Goal: Task Accomplishment & Management: Use online tool/utility

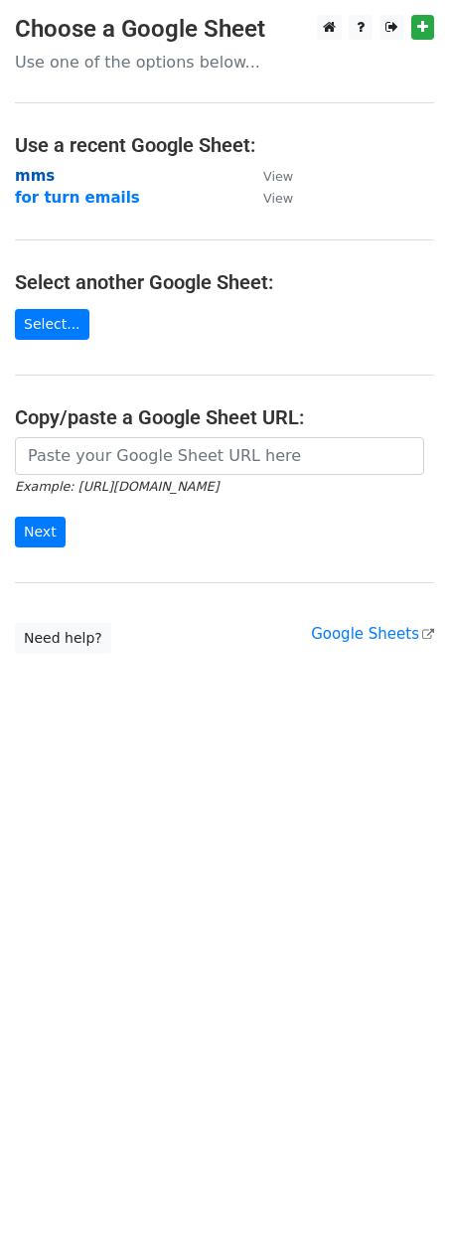
click at [42, 173] on strong "mms" at bounding box center [35, 176] width 40 height 18
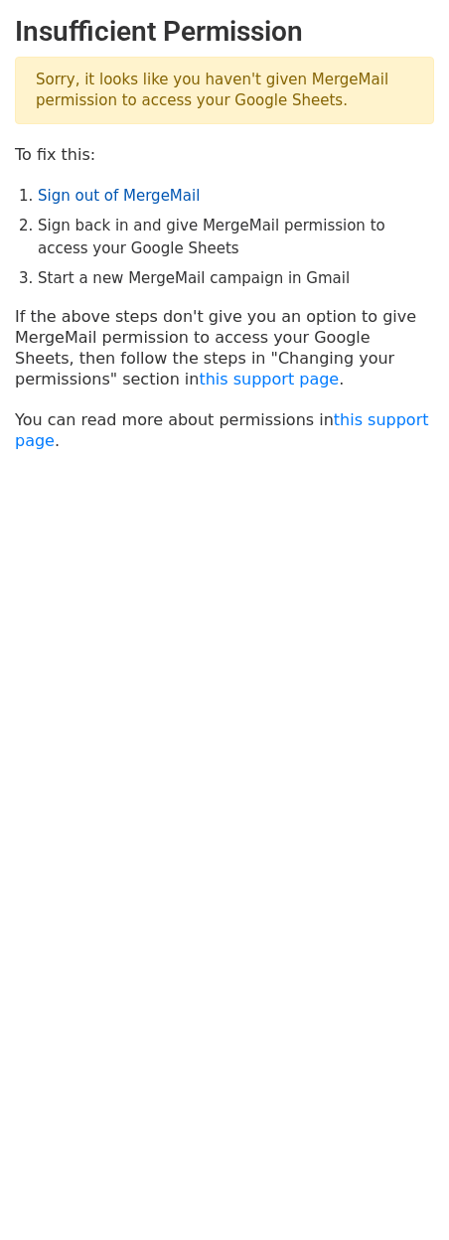
click at [89, 201] on link "Sign out of MergeMail" at bounding box center [119, 196] width 162 height 18
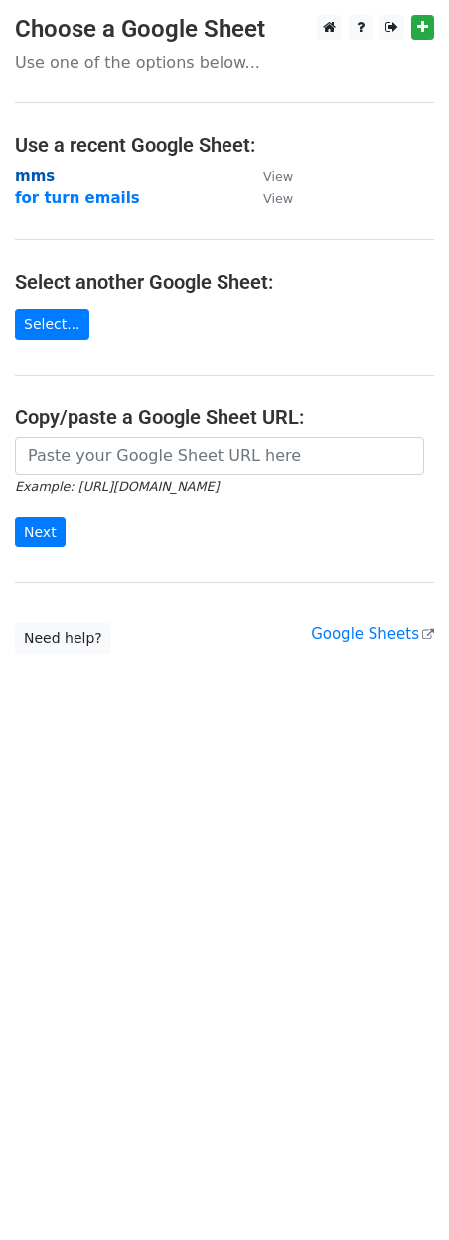
click at [32, 180] on strong "mms" at bounding box center [35, 176] width 40 height 18
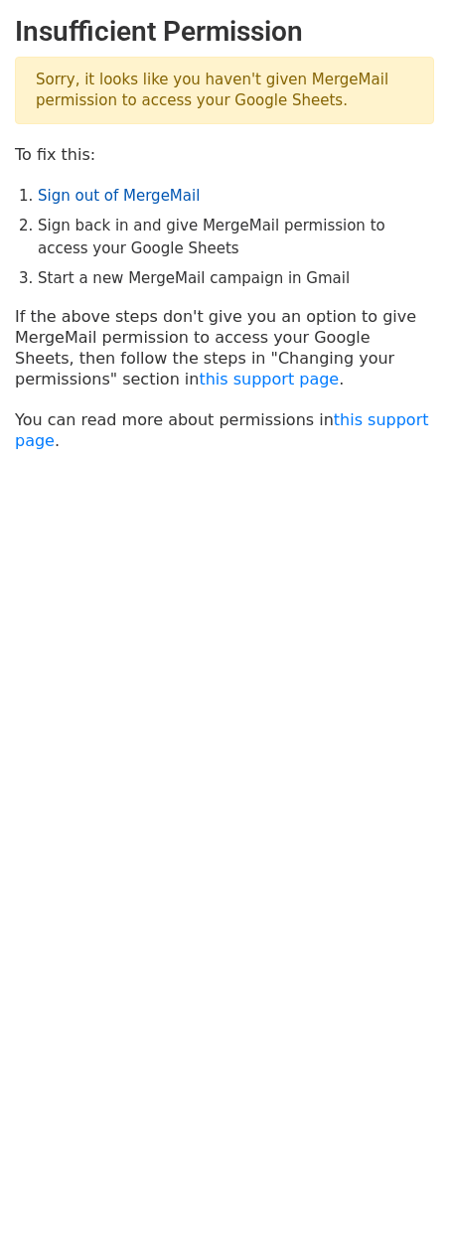
click at [116, 194] on link "Sign out of MergeMail" at bounding box center [119, 196] width 162 height 18
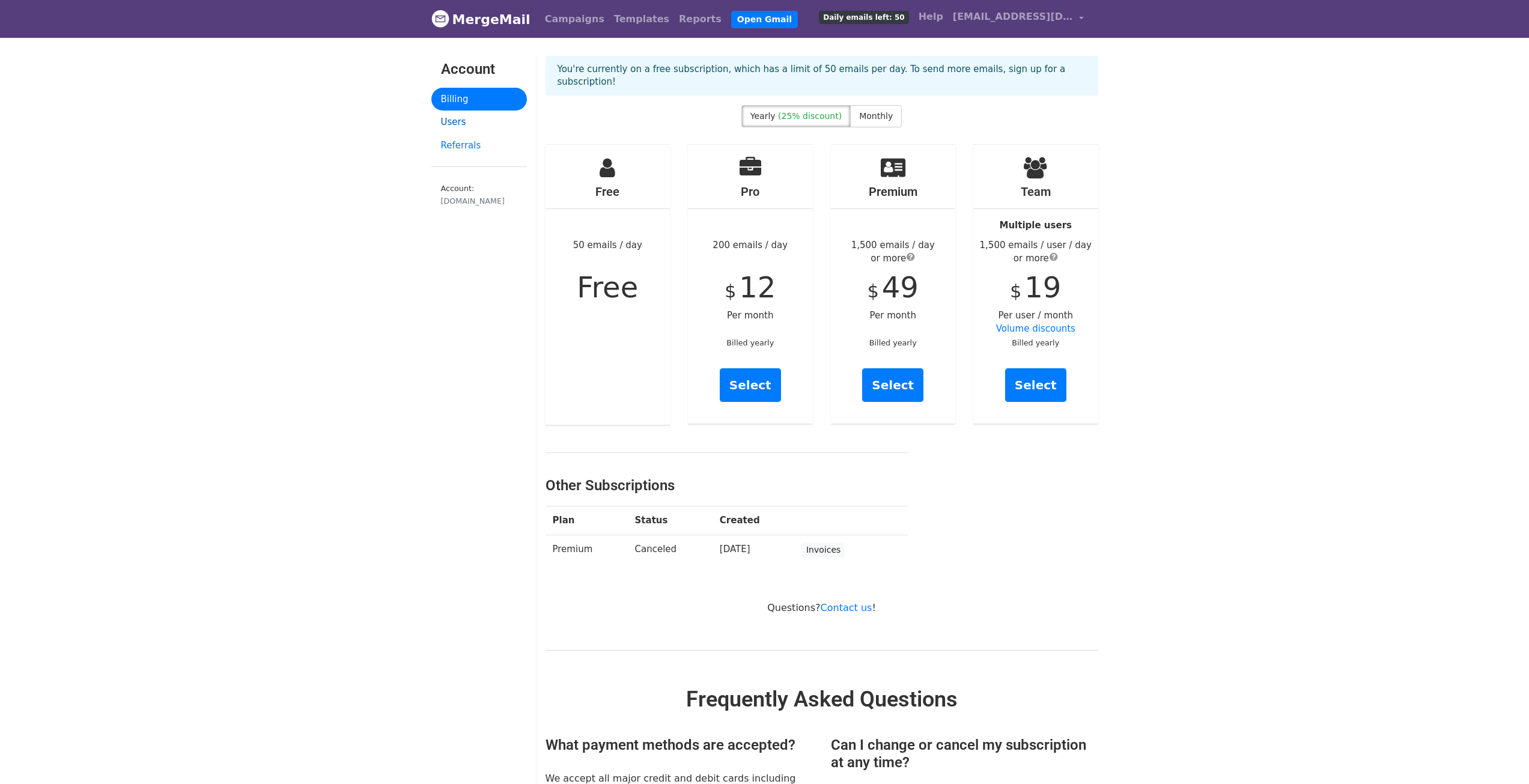
click at [463, 128] on link "Users" at bounding box center [479, 122] width 96 height 24
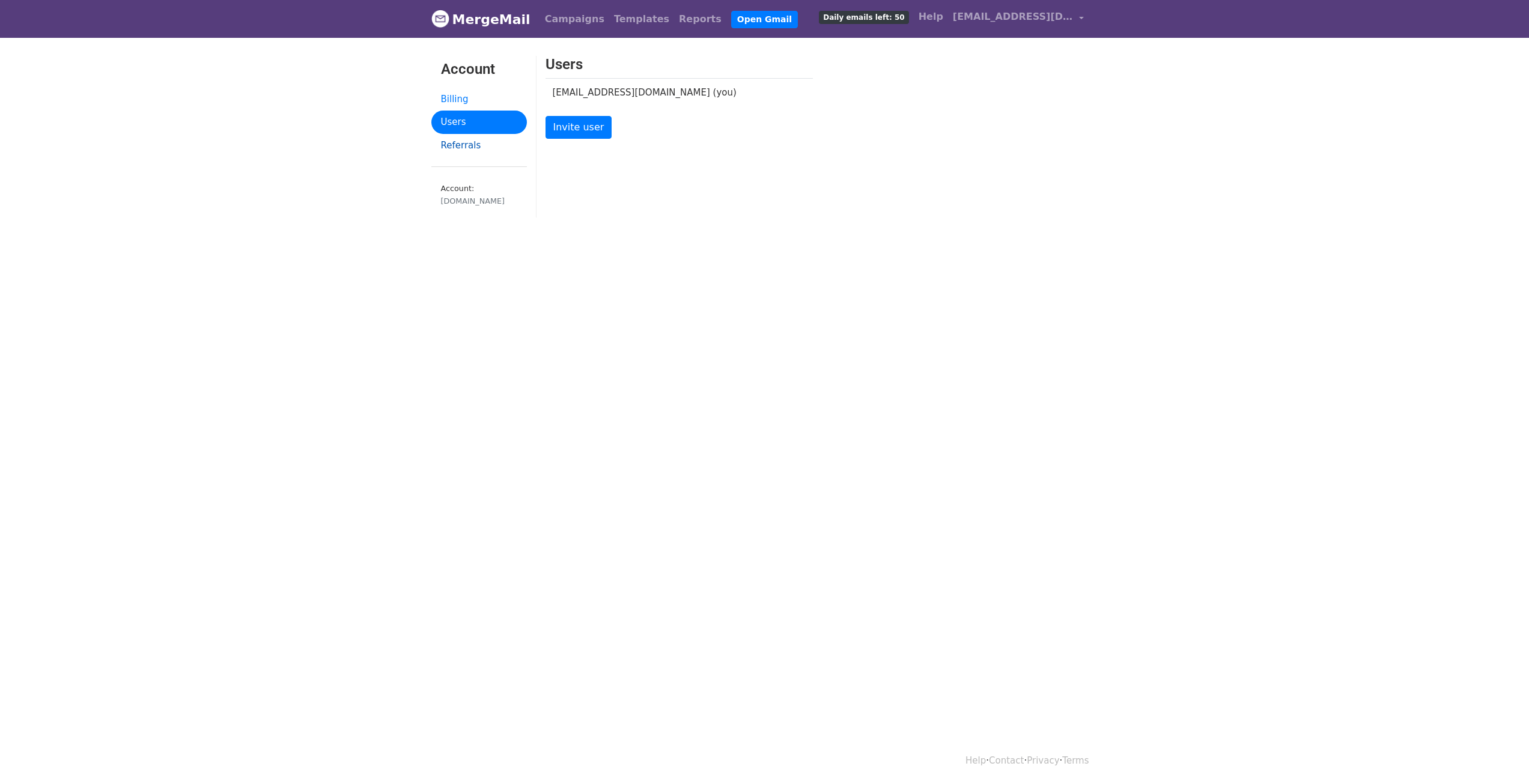
click at [461, 141] on link "Referrals" at bounding box center [479, 146] width 96 height 24
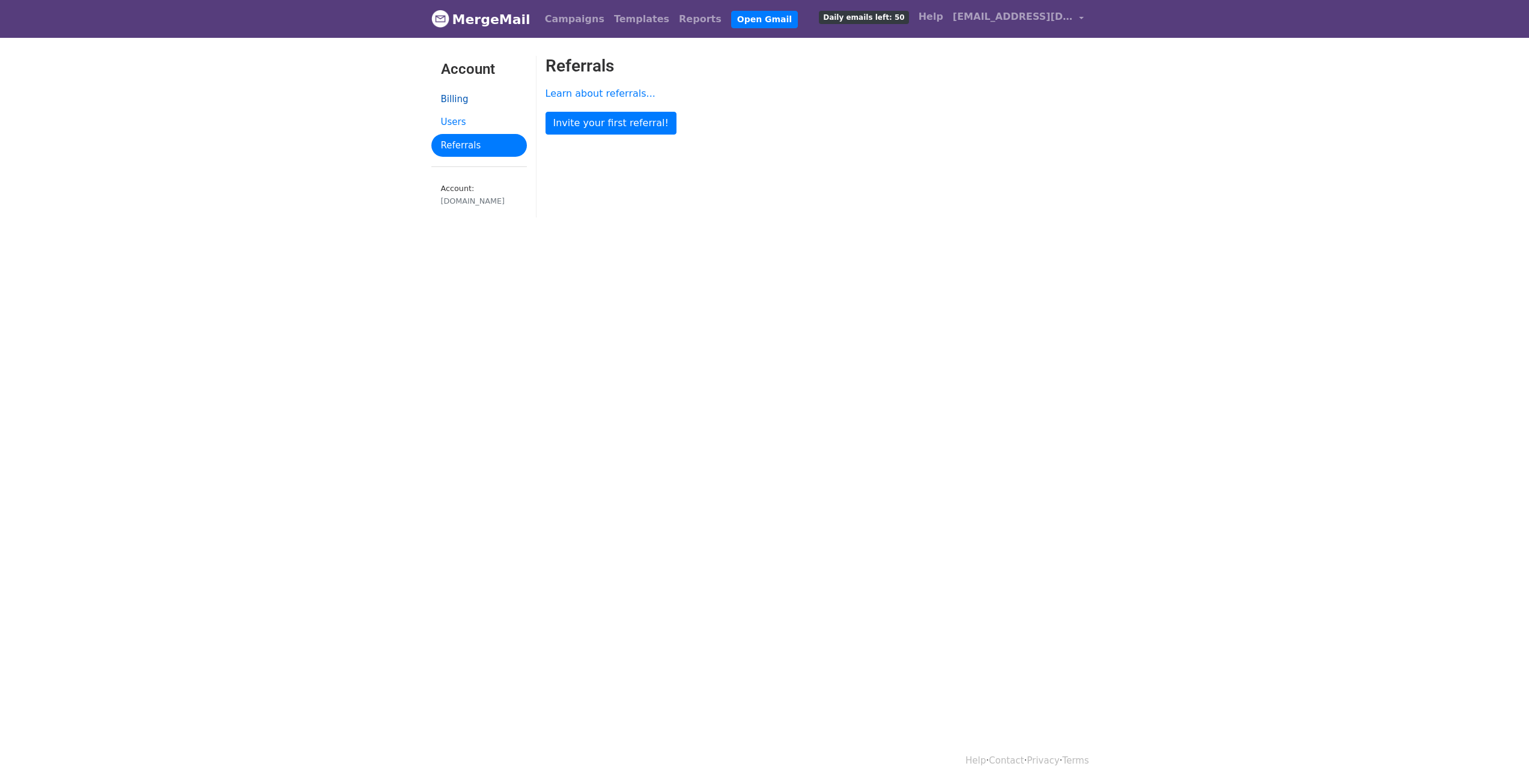
click at [456, 92] on link "Billing" at bounding box center [479, 99] width 96 height 24
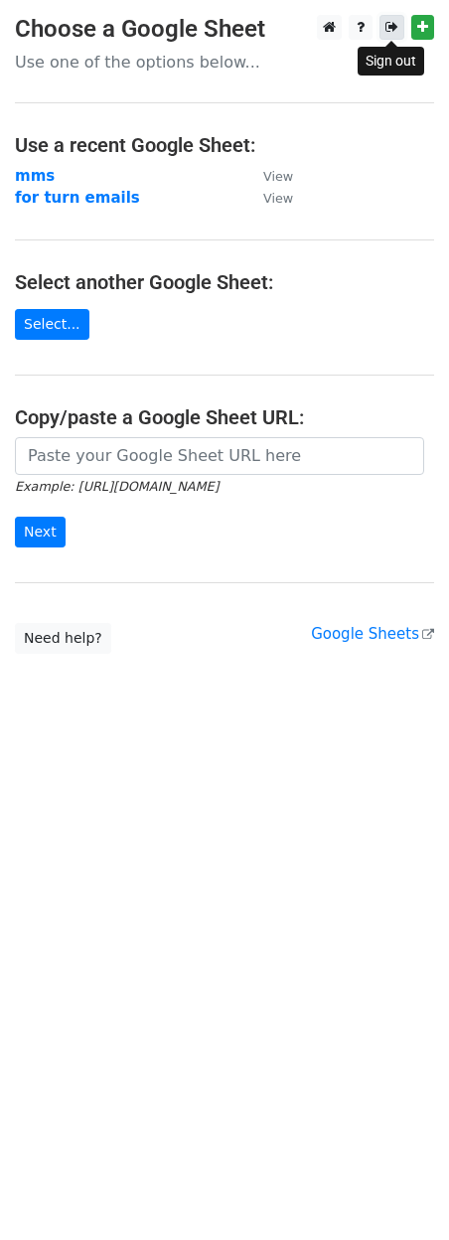
click at [392, 20] on link at bounding box center [392, 27] width 25 height 25
click at [33, 178] on strong "mms" at bounding box center [35, 176] width 40 height 18
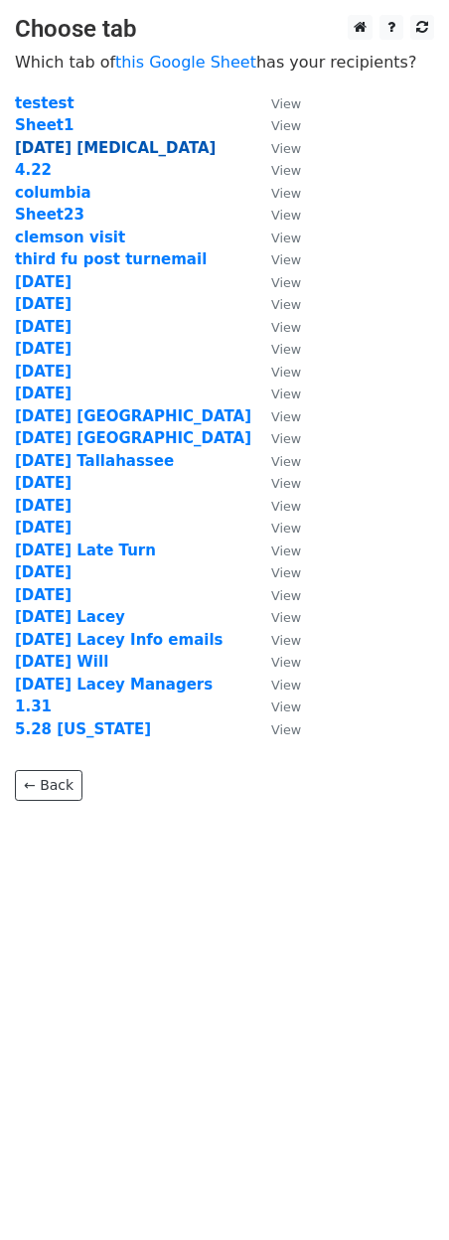
click at [50, 149] on strong "[DATE] [MEDICAL_DATA]" at bounding box center [115, 148] width 201 height 18
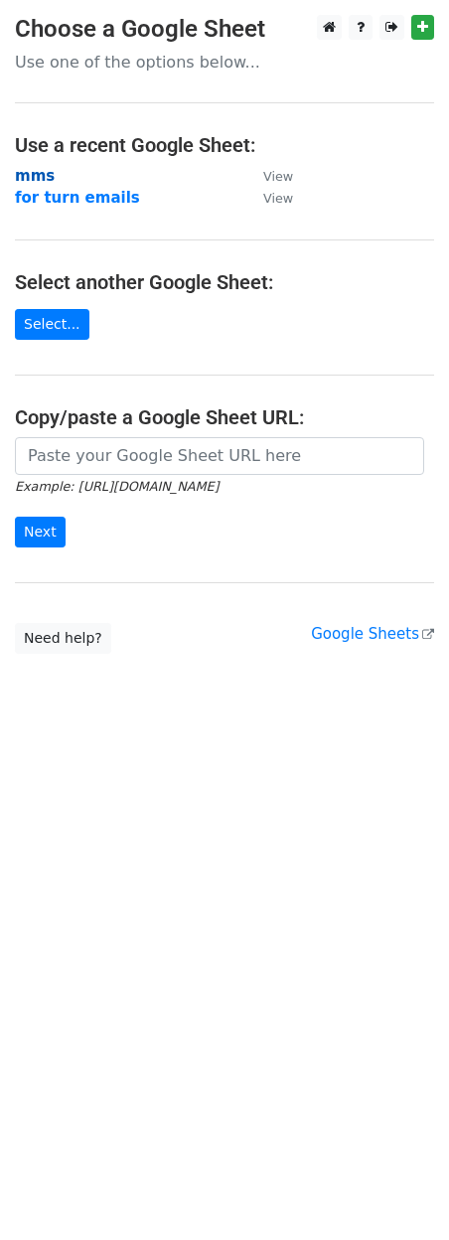
click at [16, 171] on strong "mms" at bounding box center [35, 176] width 40 height 18
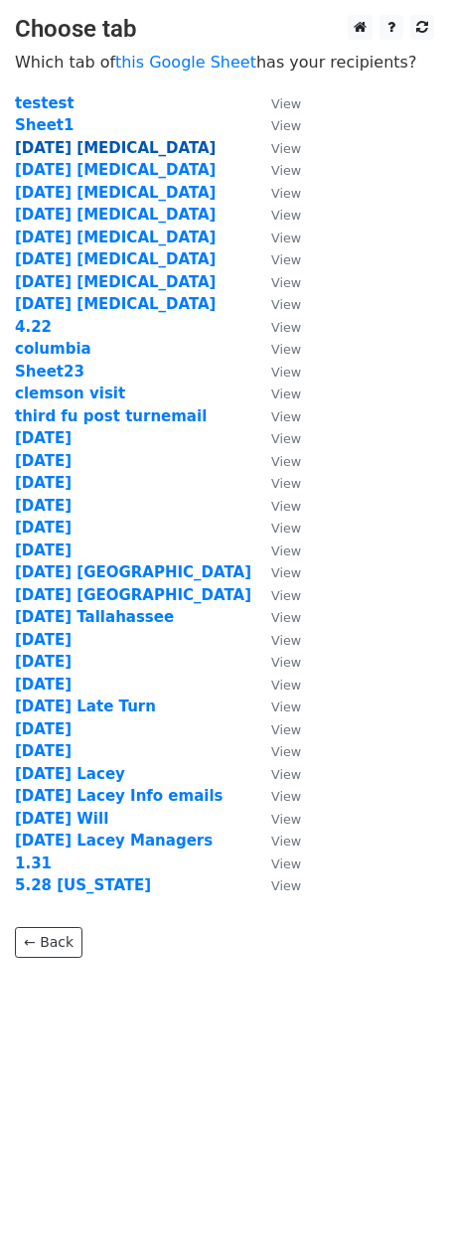
click at [60, 149] on strong "[DATE] [MEDICAL_DATA]" at bounding box center [115, 148] width 201 height 18
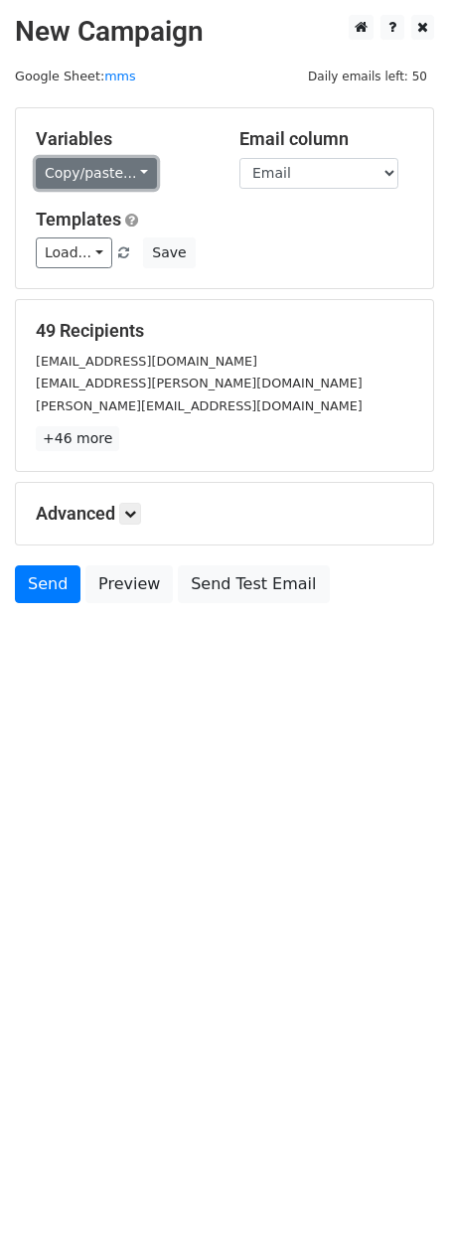
click at [108, 171] on link "Copy/paste..." at bounding box center [96, 173] width 121 height 31
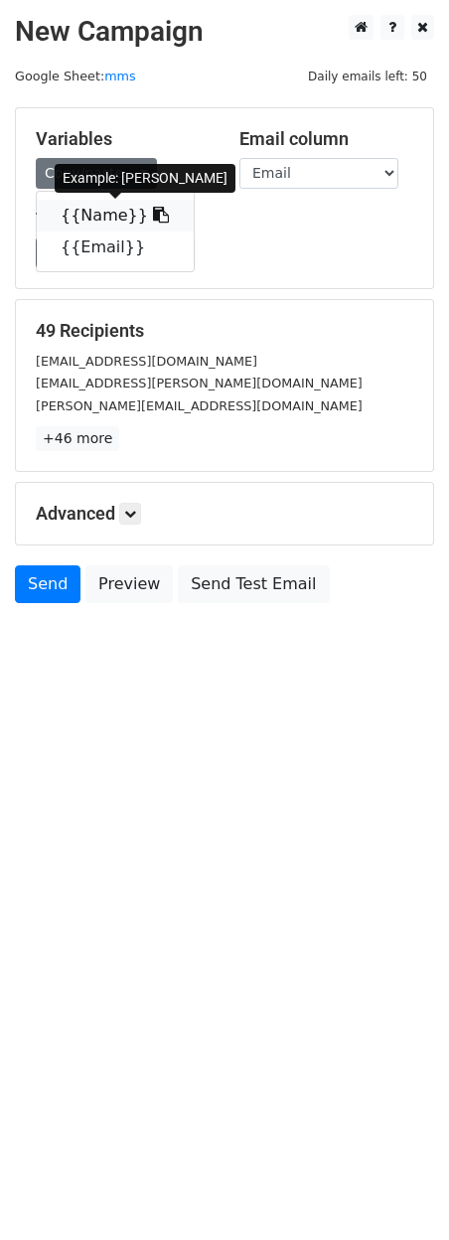
click at [94, 208] on link "{{Name}}" at bounding box center [115, 216] width 157 height 32
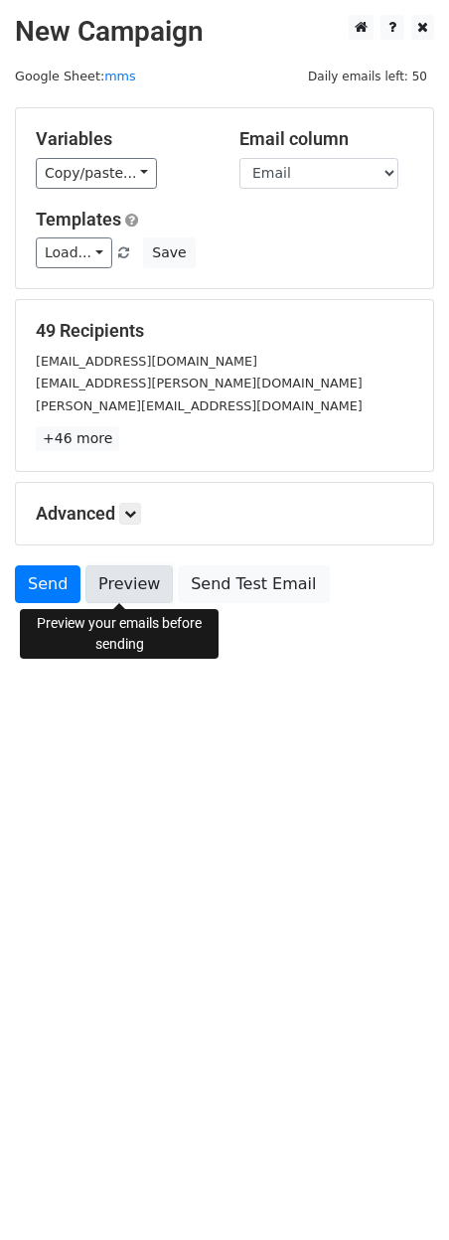
click at [122, 587] on link "Preview" at bounding box center [128, 584] width 87 height 38
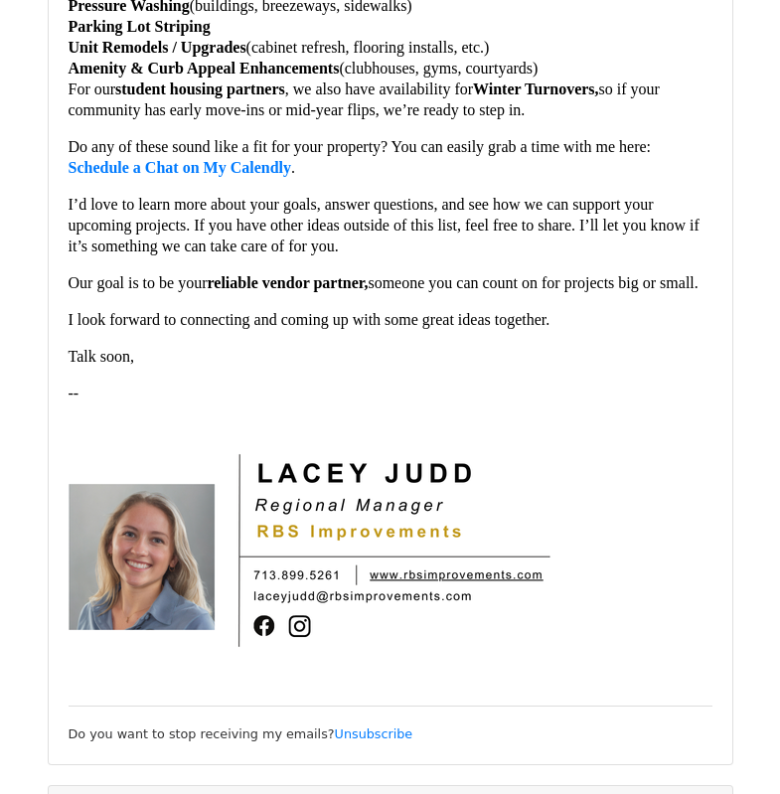
scroll to position [13118, 0]
